Goal: Transaction & Acquisition: Purchase product/service

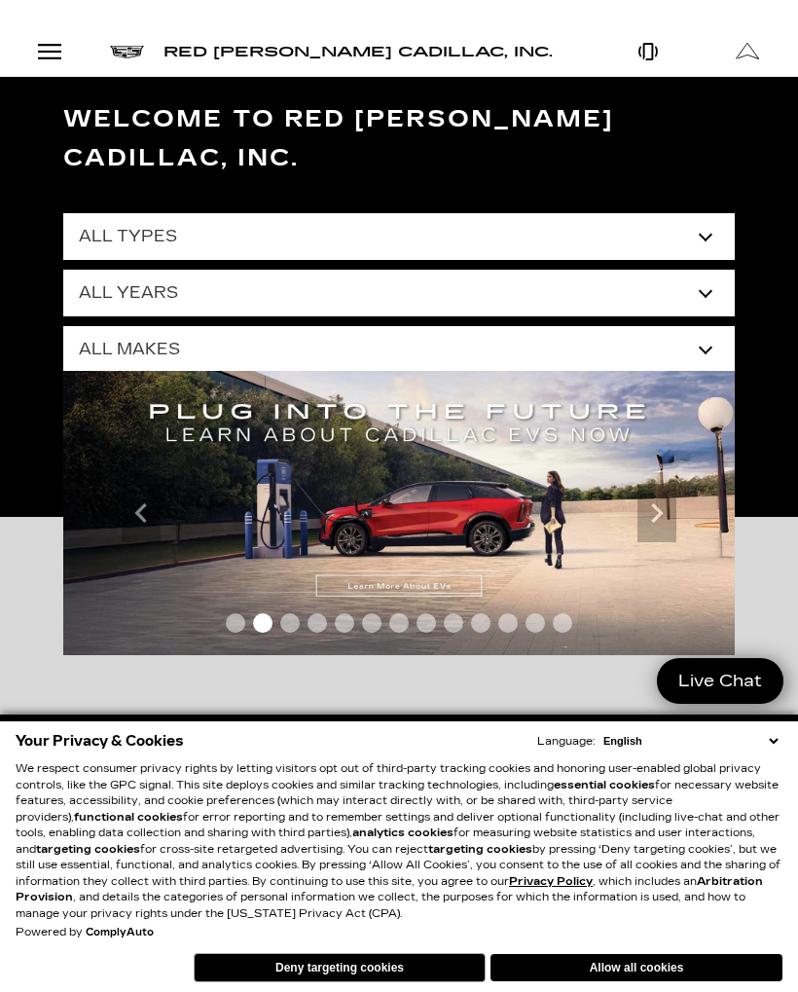
click at [650, 963] on button "Allow all cookies" at bounding box center [637, 967] width 292 height 27
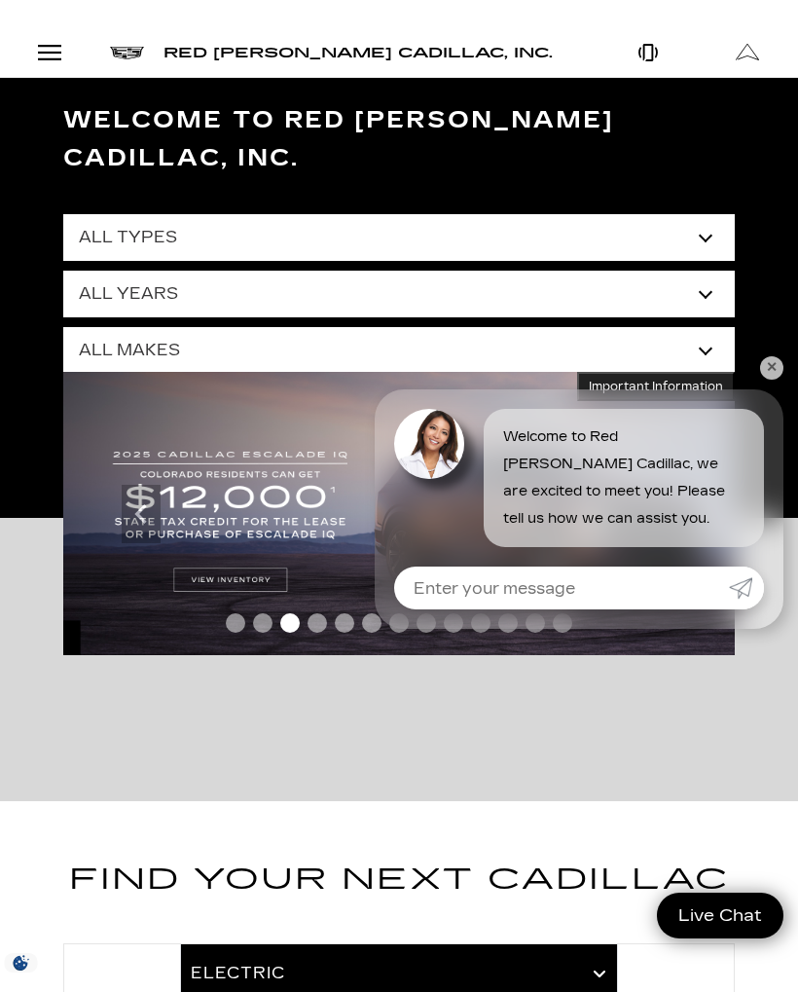
click at [60, 54] on div "Open Menu Modal" at bounding box center [49, 52] width 33 height 23
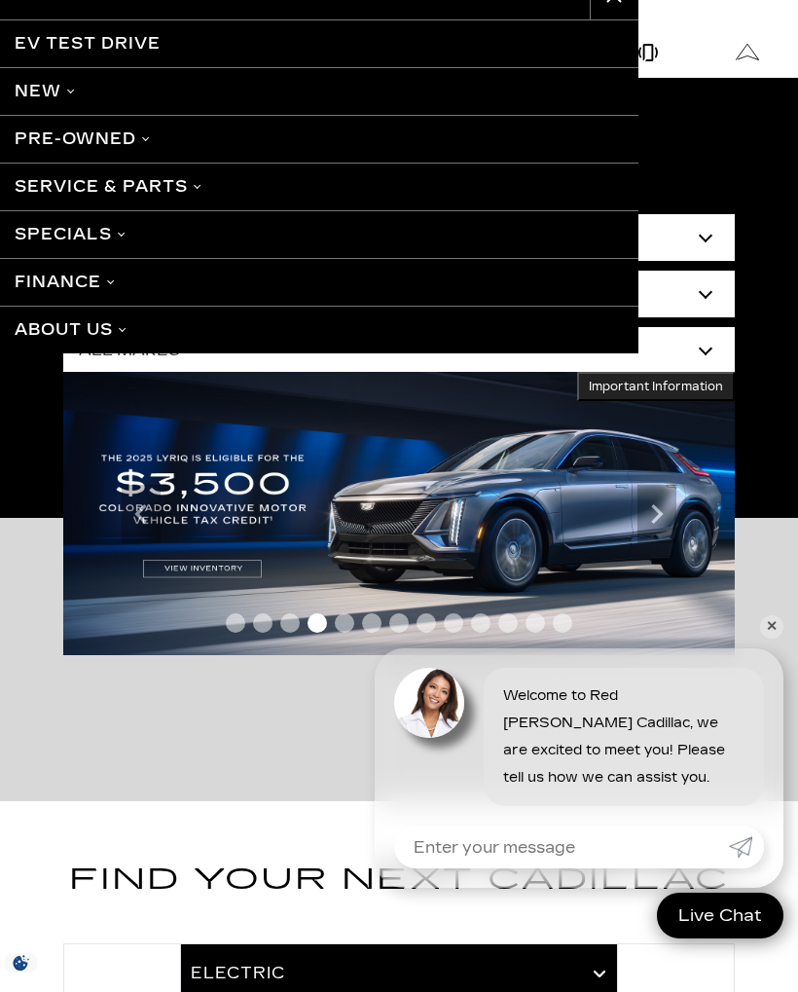
click at [151, 133] on link "Pre-Owned" at bounding box center [319, 139] width 639 height 48
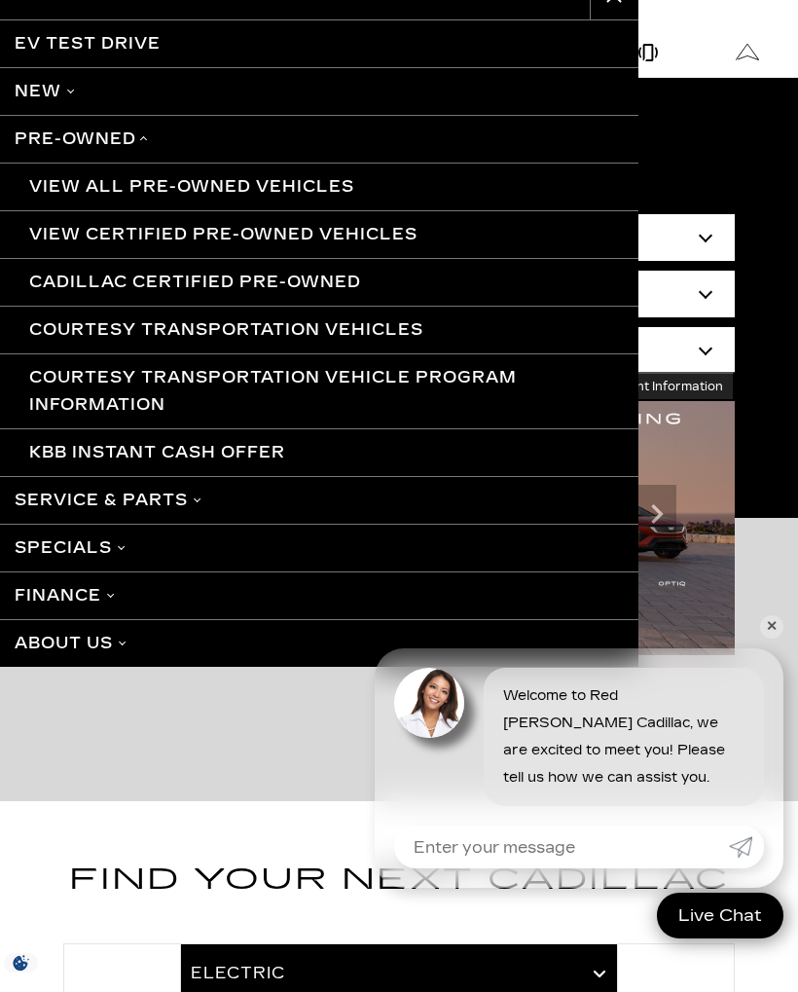
click at [239, 181] on link "View All Pre-Owned Vehicles" at bounding box center [319, 187] width 639 height 48
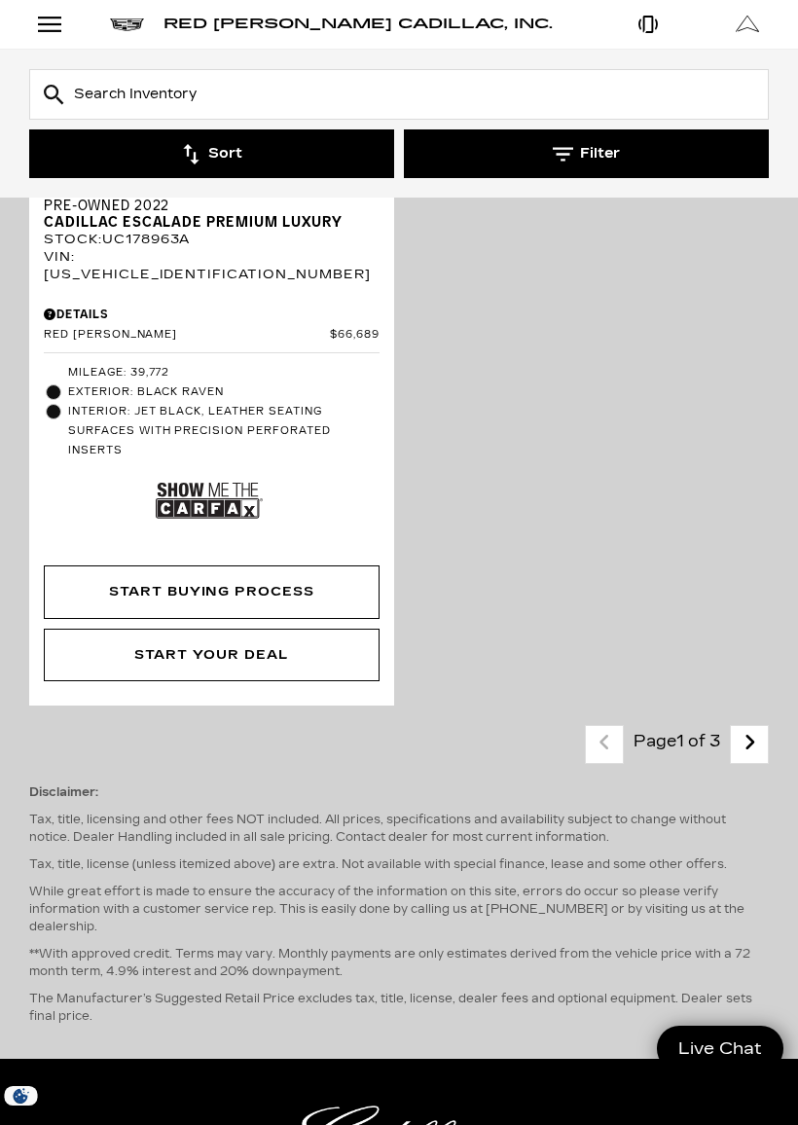
scroll to position [9791, 0]
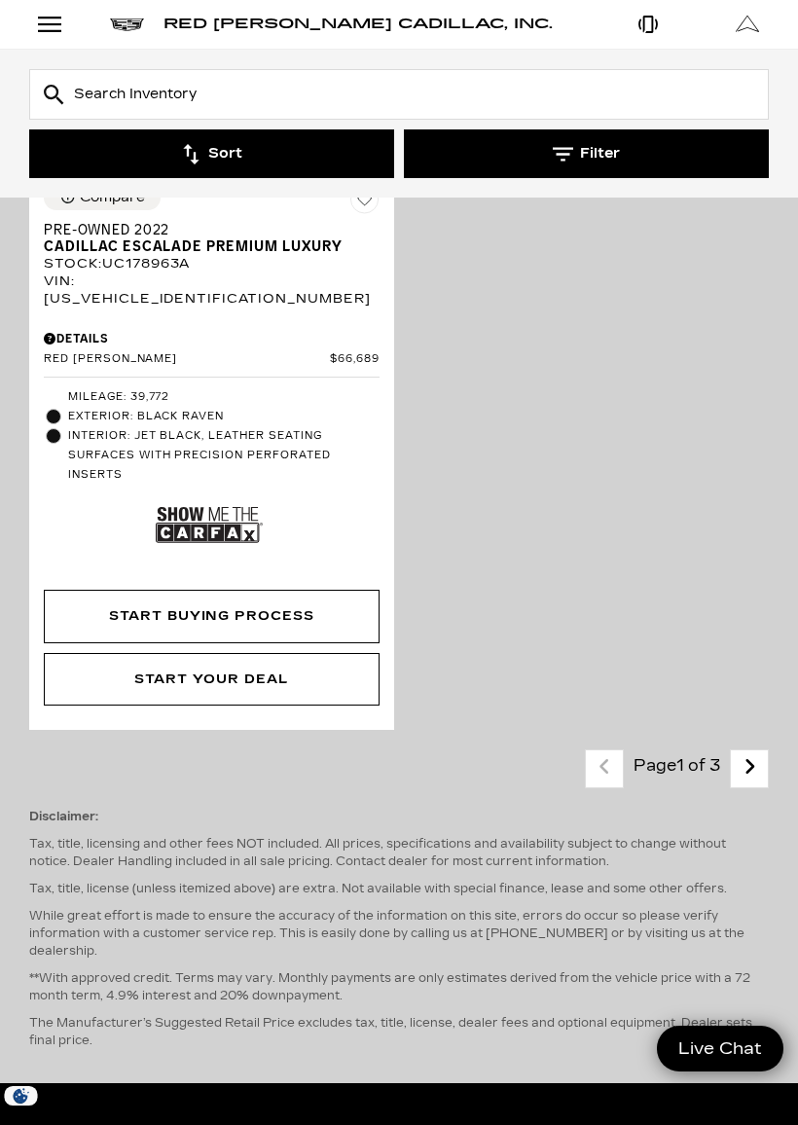
click at [753, 752] on icon "next page" at bounding box center [750, 767] width 13 height 31
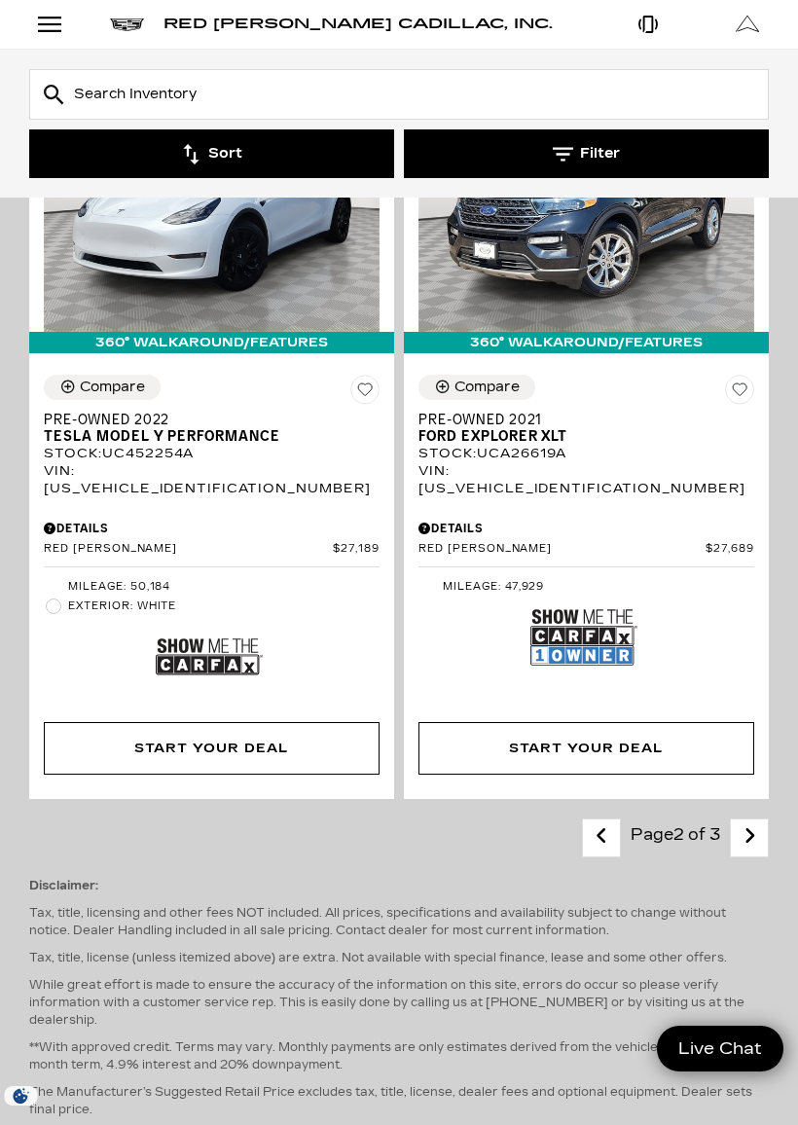
scroll to position [7944, 0]
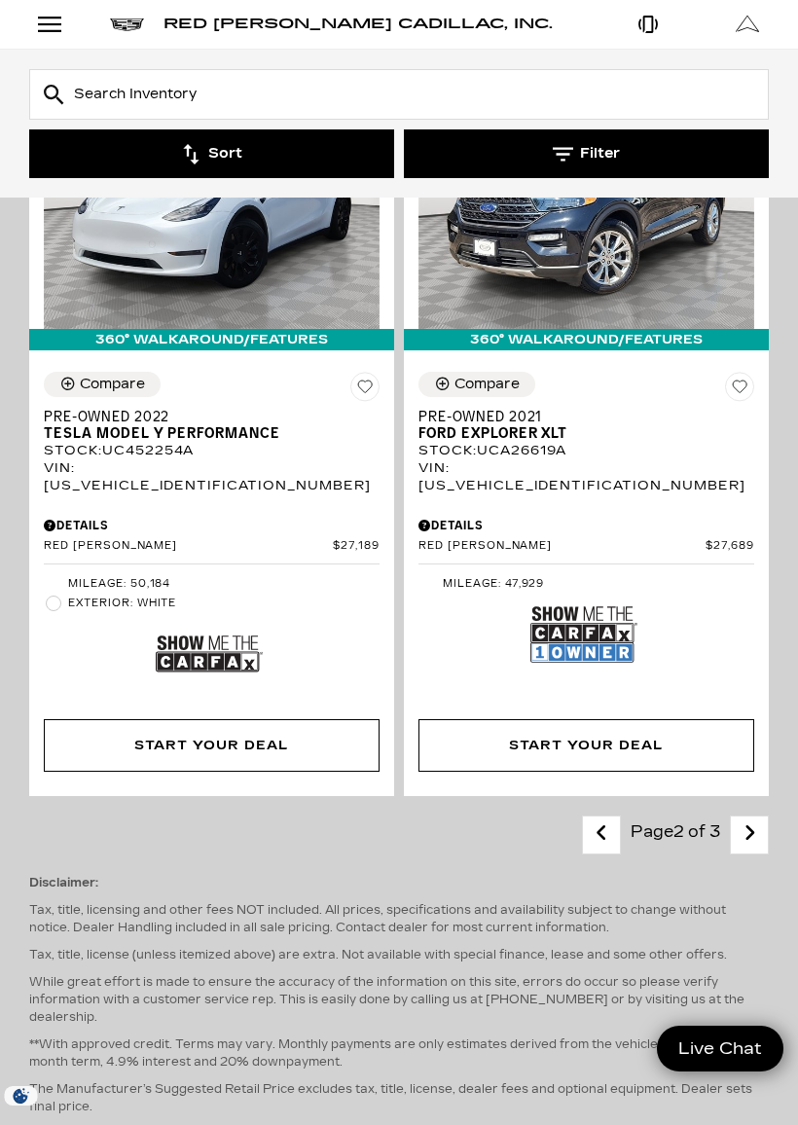
click at [753, 818] on icon "next page" at bounding box center [750, 833] width 13 height 31
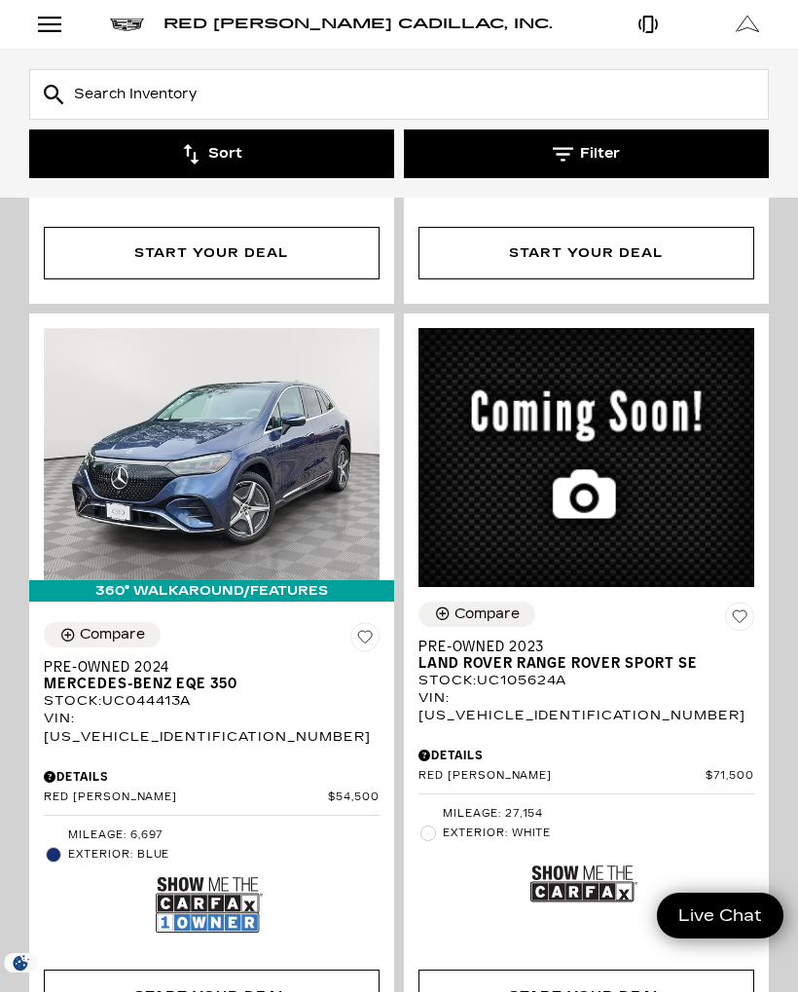
scroll to position [4867, 0]
